Goal: Information Seeking & Learning: Learn about a topic

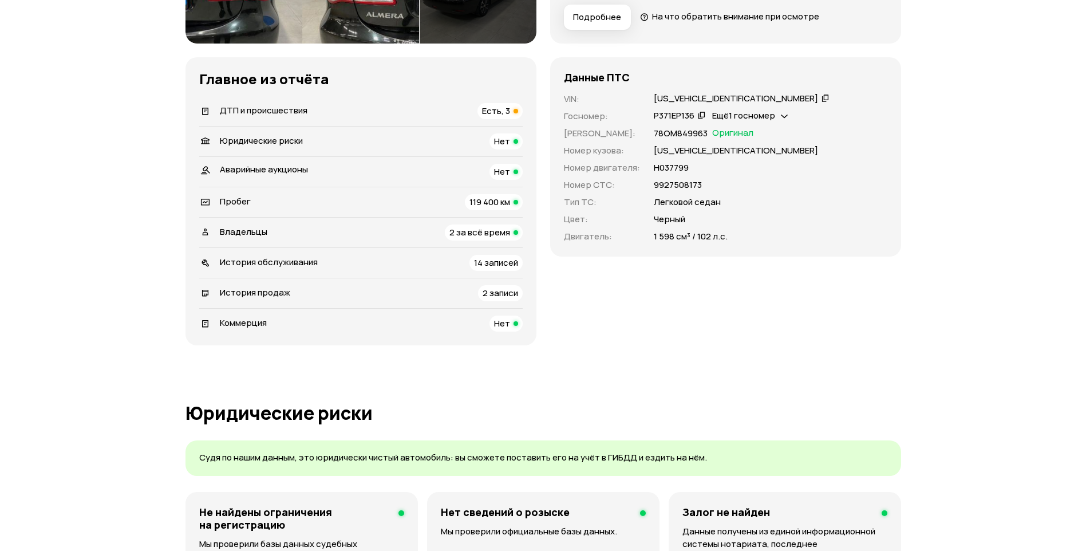
scroll to position [344, 0]
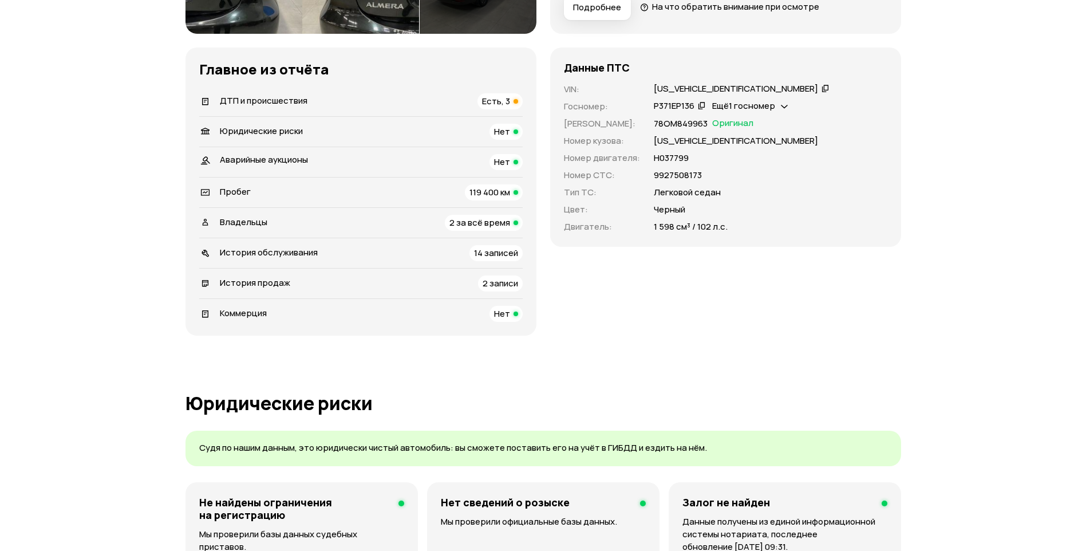
click at [251, 94] on span "ДТП и происшествия" at bounding box center [264, 100] width 88 height 12
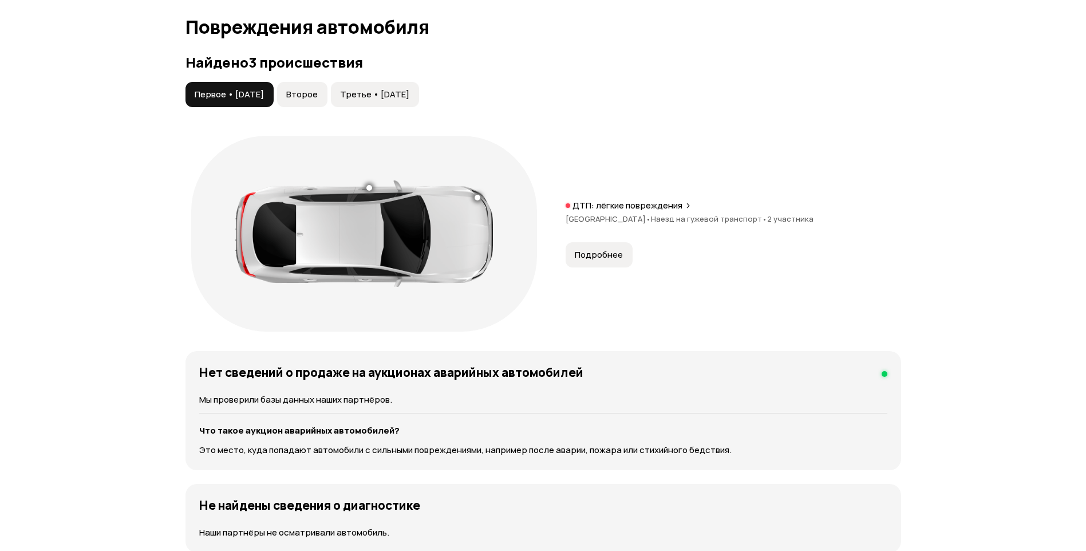
scroll to position [1186, 0]
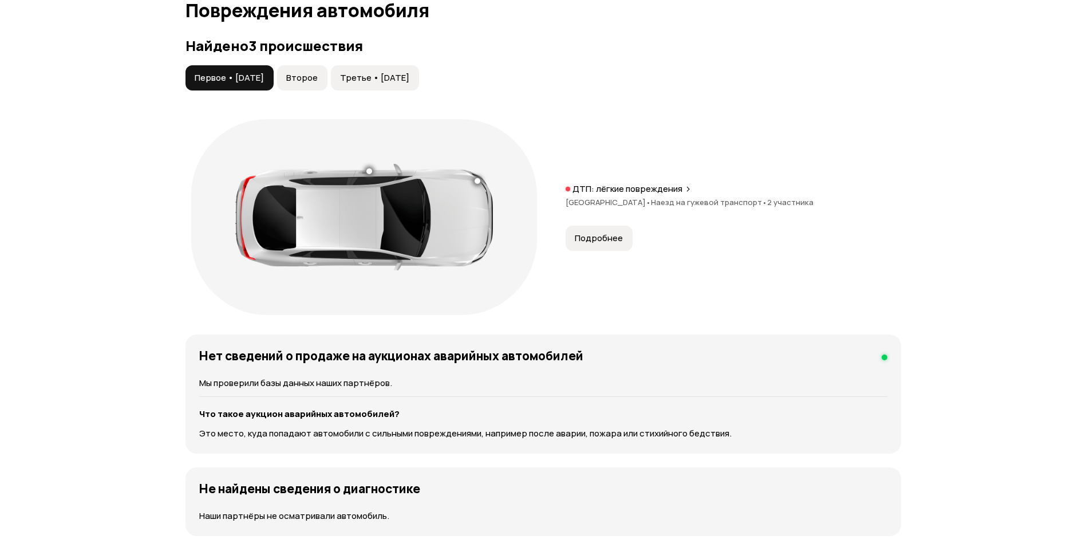
click at [309, 86] on button "Второе" at bounding box center [302, 77] width 50 height 25
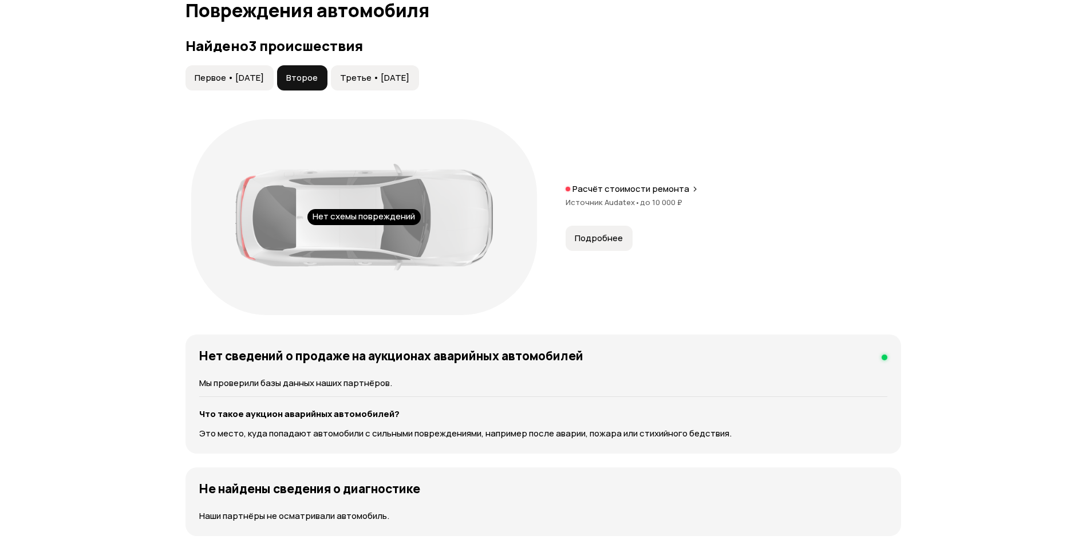
click at [406, 84] on span "Третье • 22 мар 2022" at bounding box center [374, 77] width 69 height 11
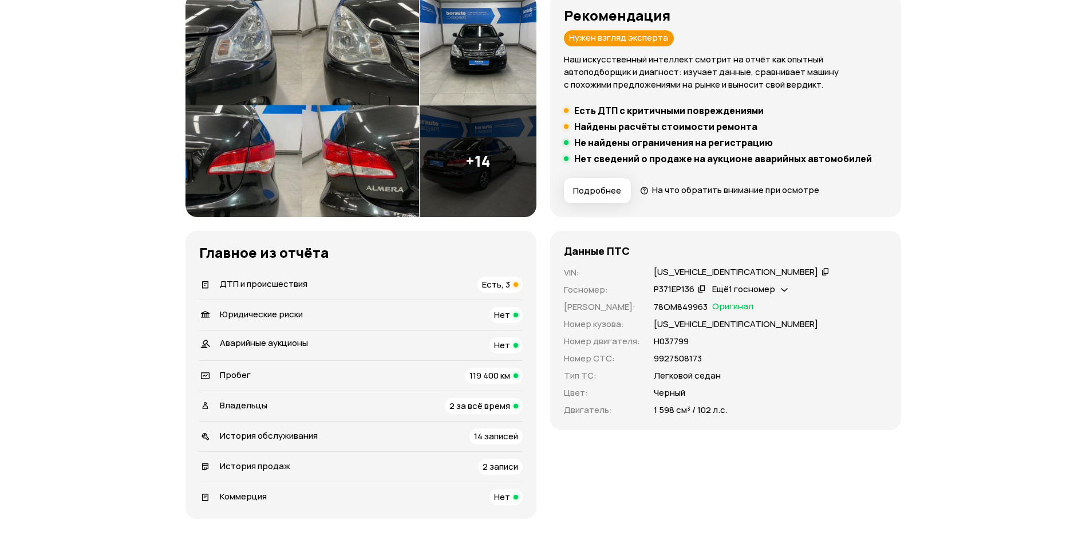
scroll to position [156, 0]
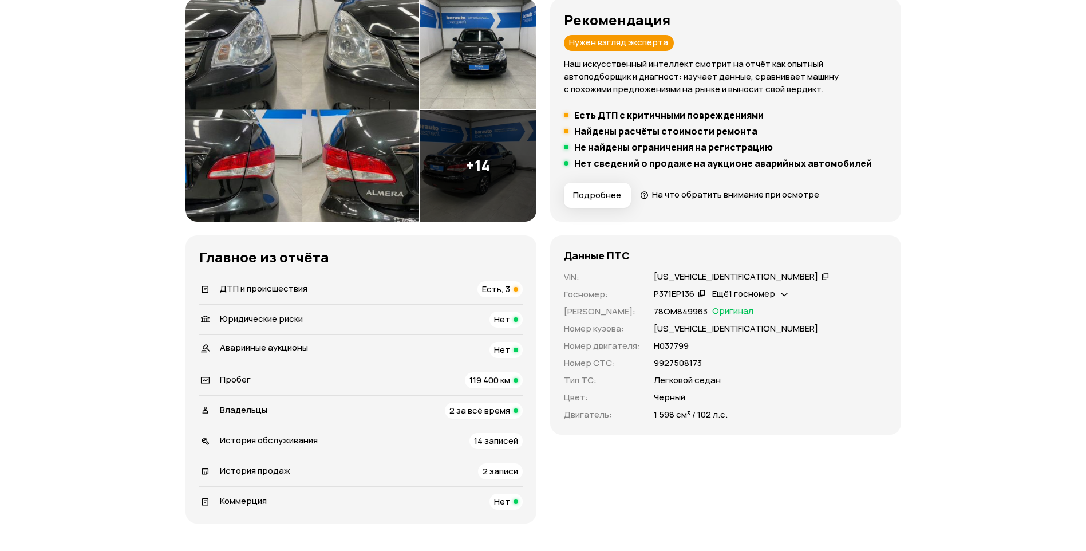
click at [277, 290] on span "ДТП и происшествия" at bounding box center [264, 288] width 88 height 12
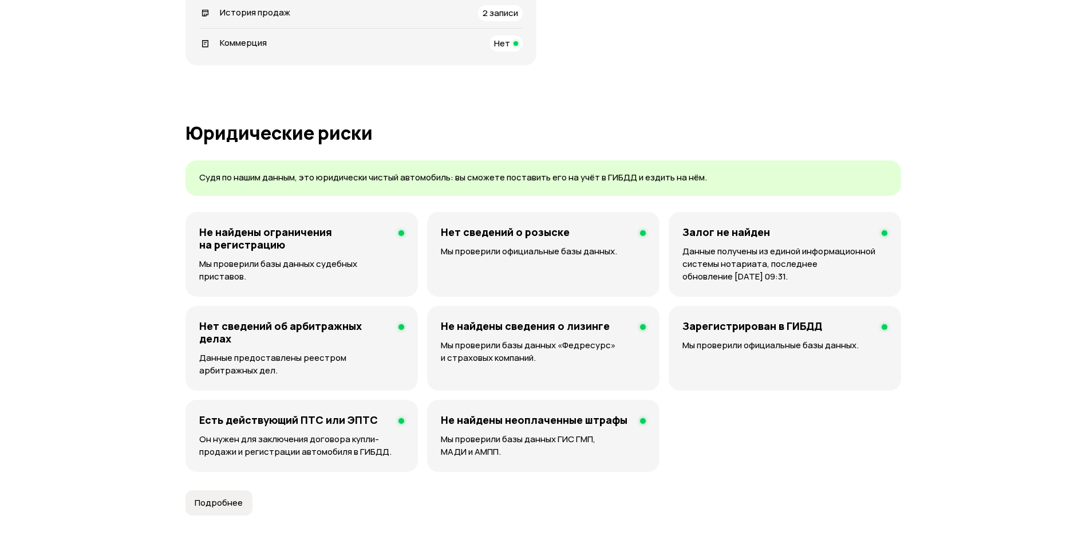
scroll to position [327, 0]
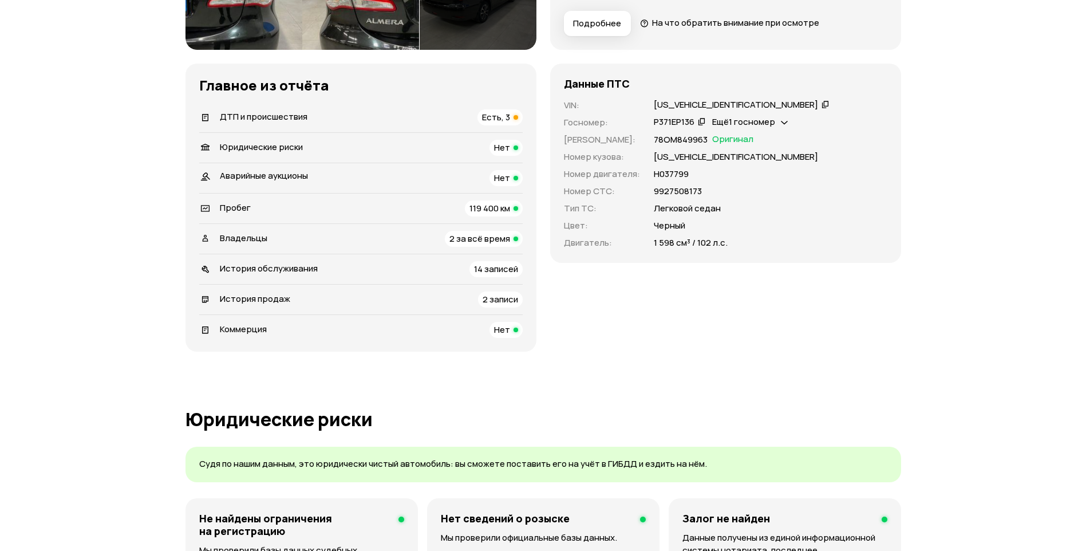
click at [279, 243] on div "Владельцы 2 за всё время" at bounding box center [360, 239] width 323 height 16
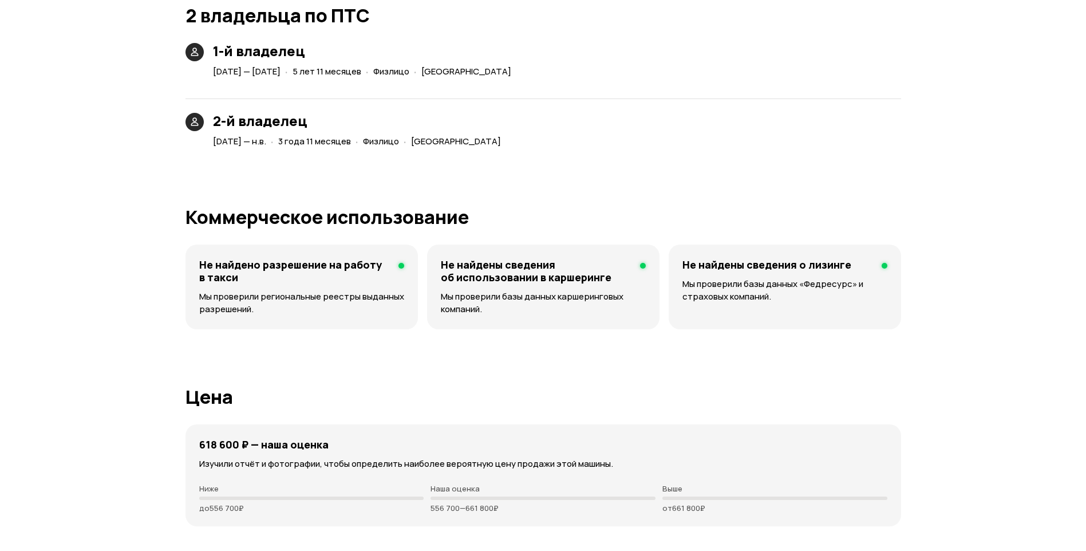
scroll to position [2603, 0]
